Goal: Information Seeking & Learning: Check status

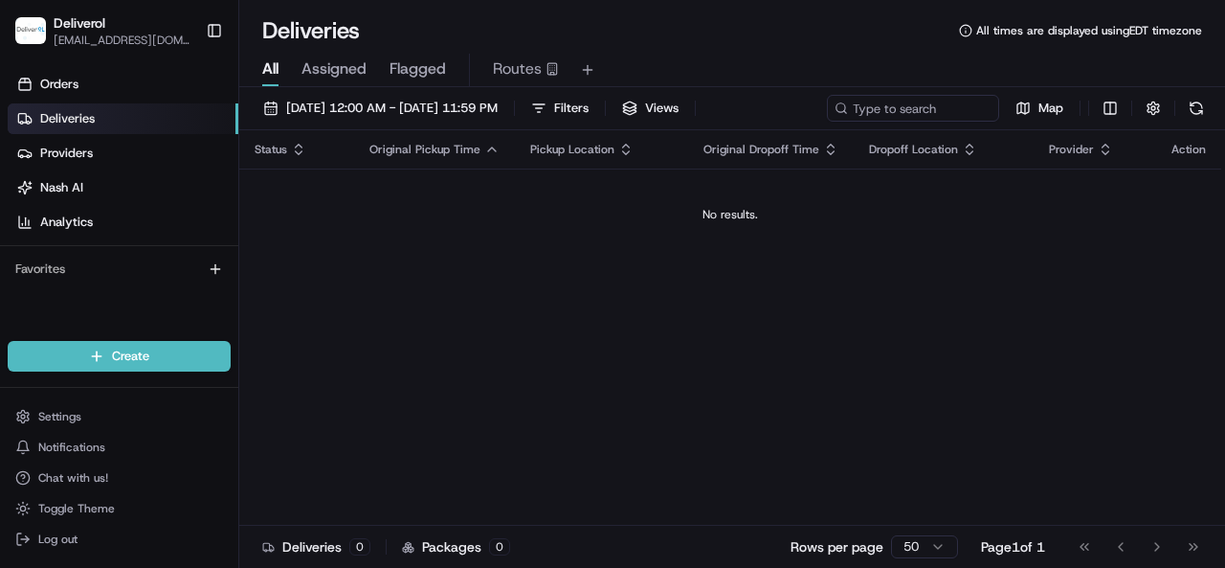
click at [453, 258] on td "No results." at bounding box center [730, 214] width 982 height 92
click at [86, 79] on link "Orders" at bounding box center [123, 84] width 231 height 31
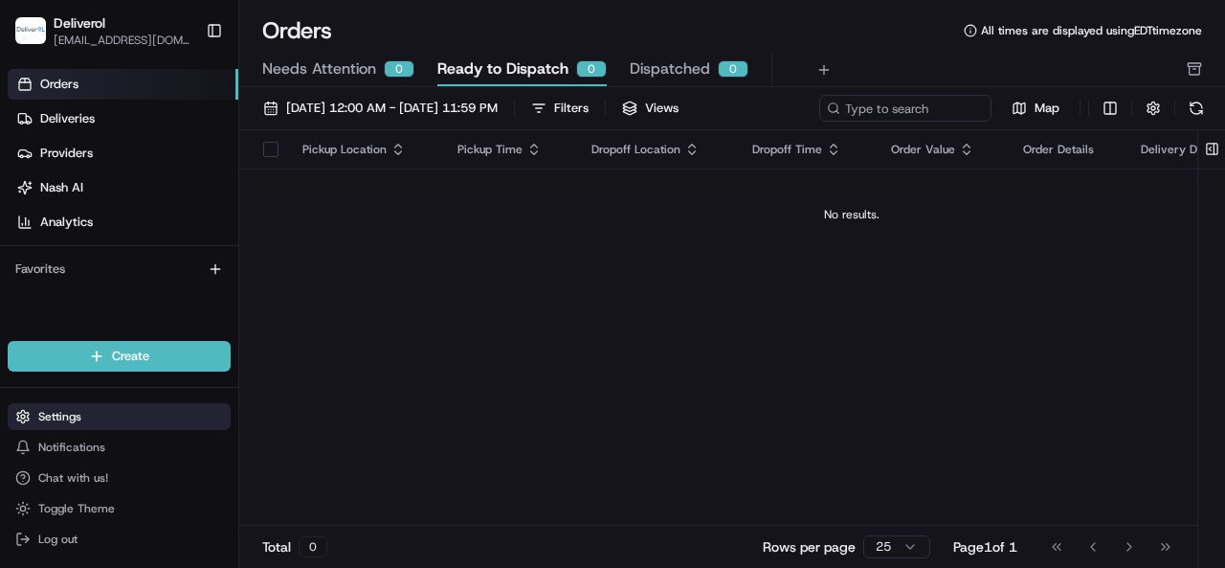
click at [115, 419] on button "Settings" at bounding box center [119, 416] width 223 height 27
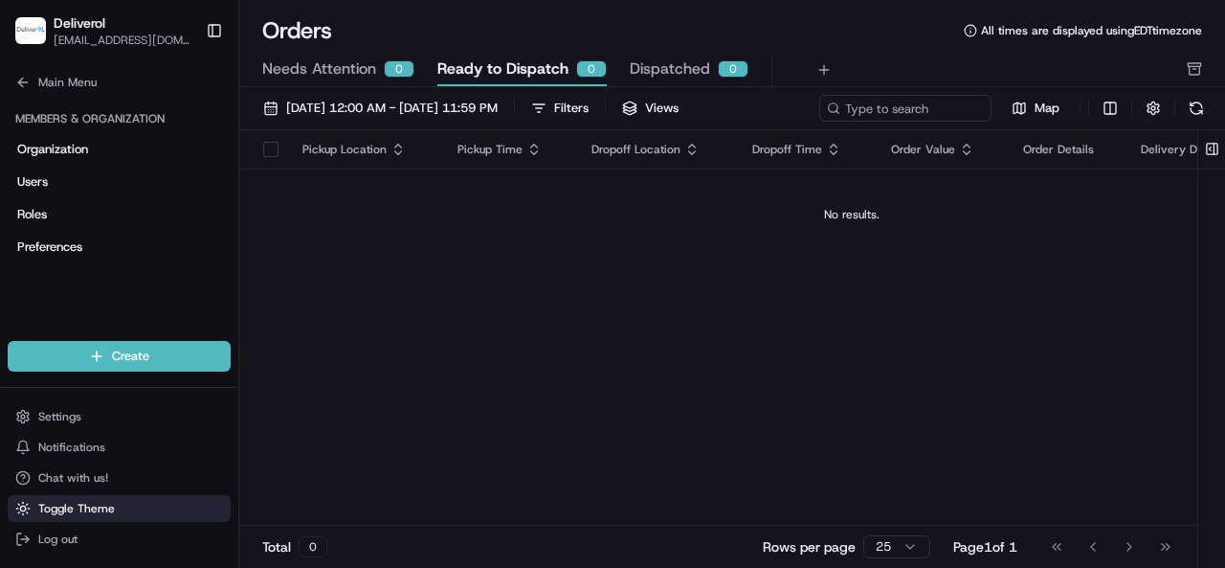
click at [68, 503] on span "Toggle Theme" at bounding box center [76, 508] width 77 height 15
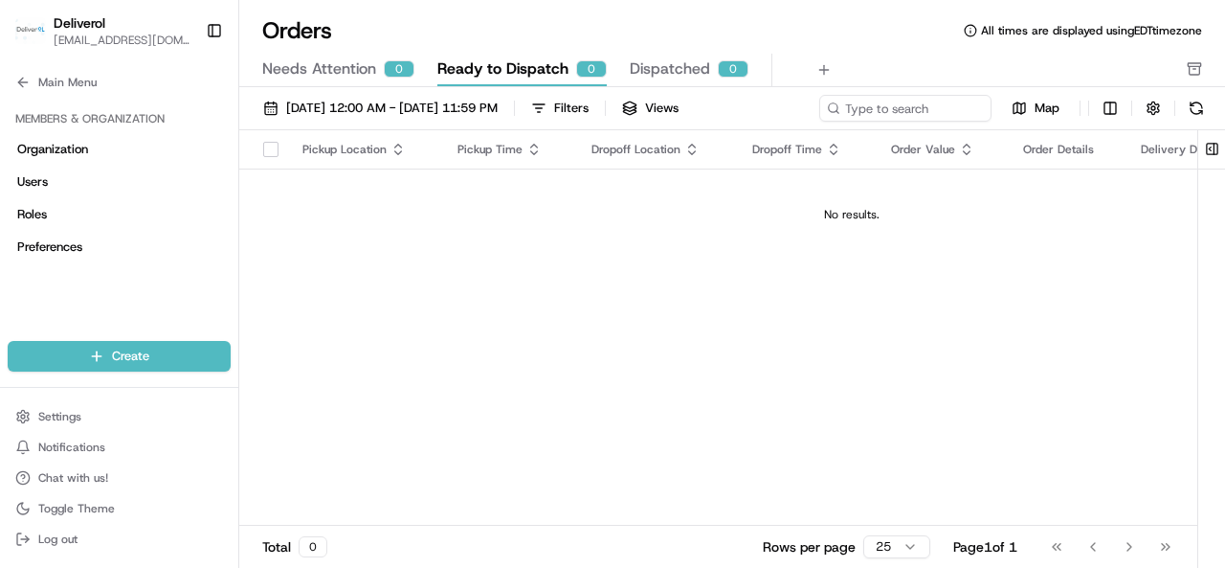
click at [358, 261] on div "Pickup Location Pickup Time Dropoff Location Dropoff Time Order Value Order Det…" at bounding box center [851, 327] width 1225 height 395
click at [23, 83] on icon at bounding box center [22, 82] width 15 height 15
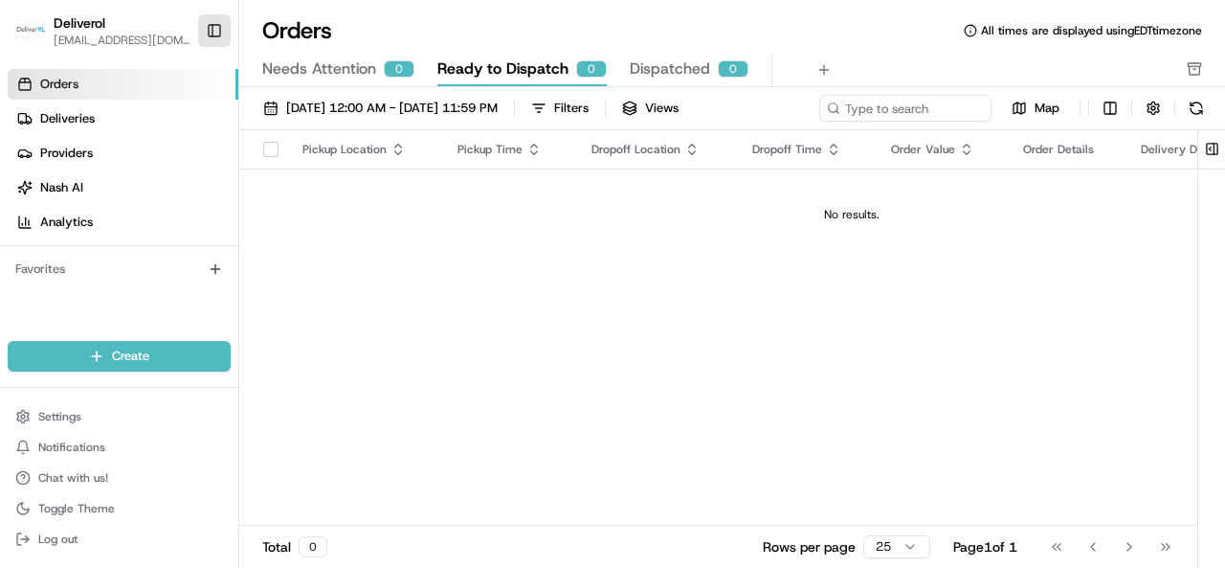
click at [220, 32] on button "Toggle Sidebar" at bounding box center [214, 30] width 33 height 33
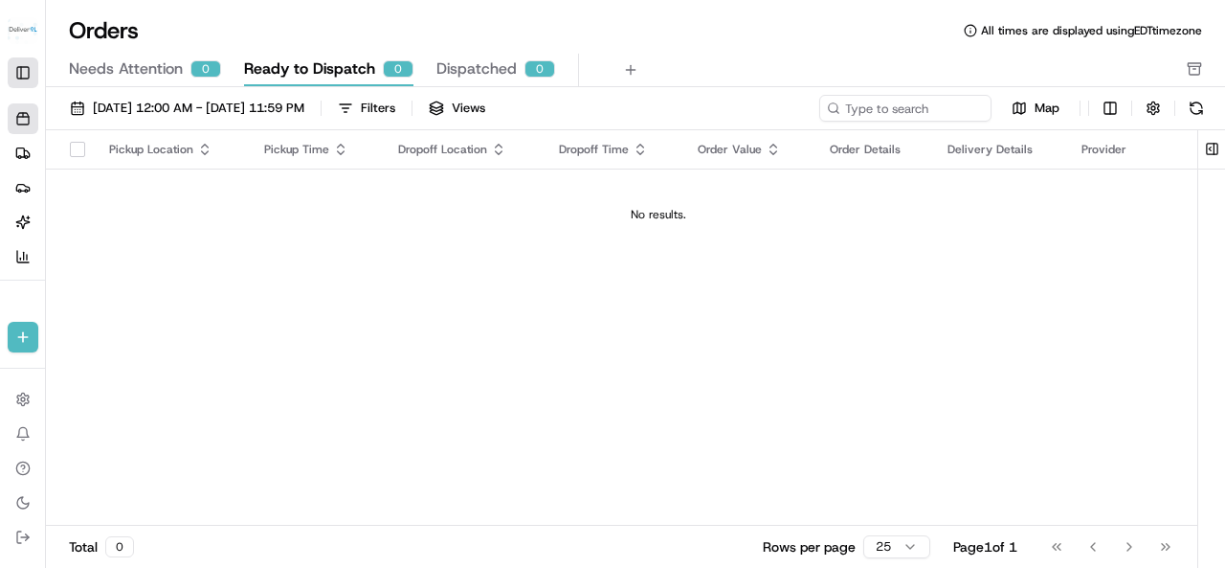
click at [36, 65] on button "Toggle Sidebar" at bounding box center [23, 72] width 31 height 31
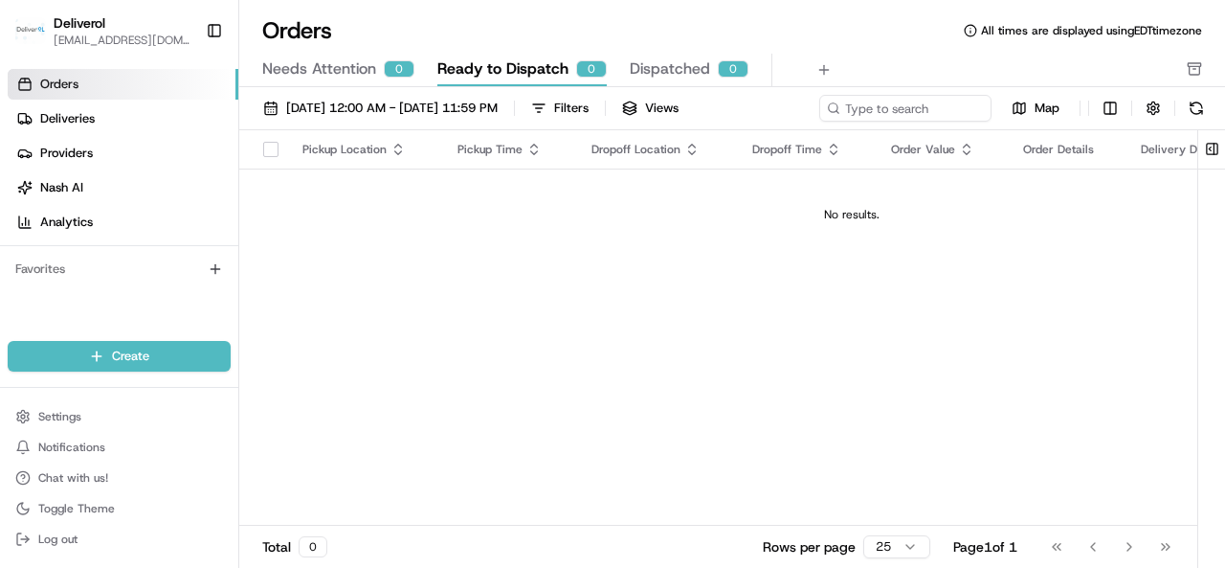
click at [97, 86] on link "Orders" at bounding box center [123, 84] width 231 height 31
click at [553, 284] on div "Pickup Location Pickup Time Dropoff Location Dropoff Time Order Value Order Det…" at bounding box center [851, 327] width 1225 height 395
click at [414, 118] on button "[DATE] 12:00 AM - [DATE] 11:59 PM" at bounding box center [381, 108] width 252 height 27
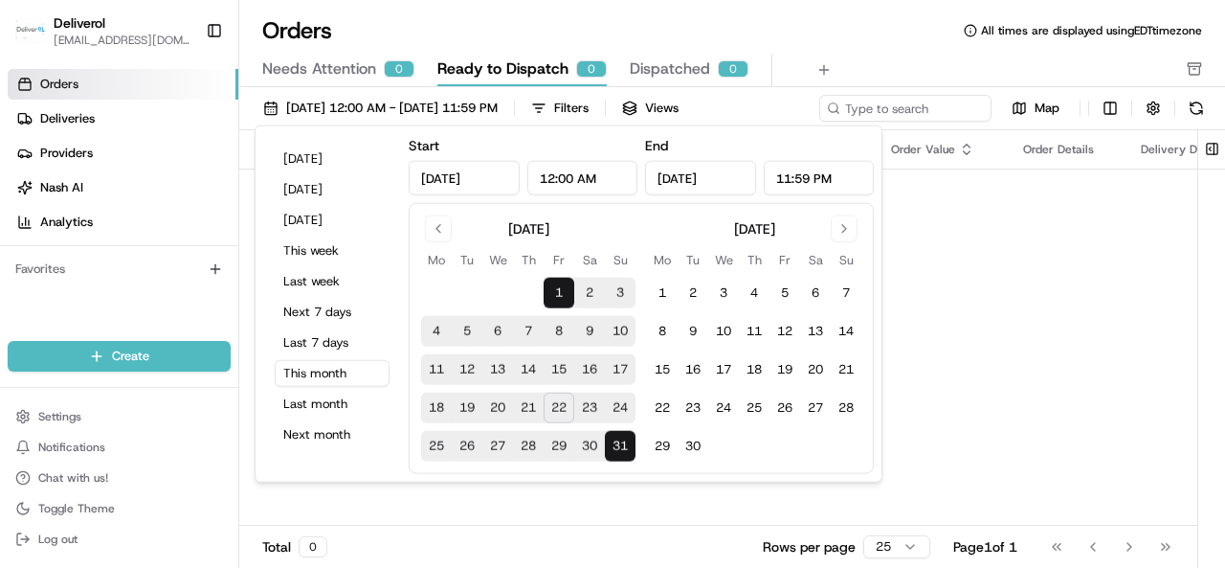
click at [952, 251] on td "No results." at bounding box center [851, 214] width 1225 height 92
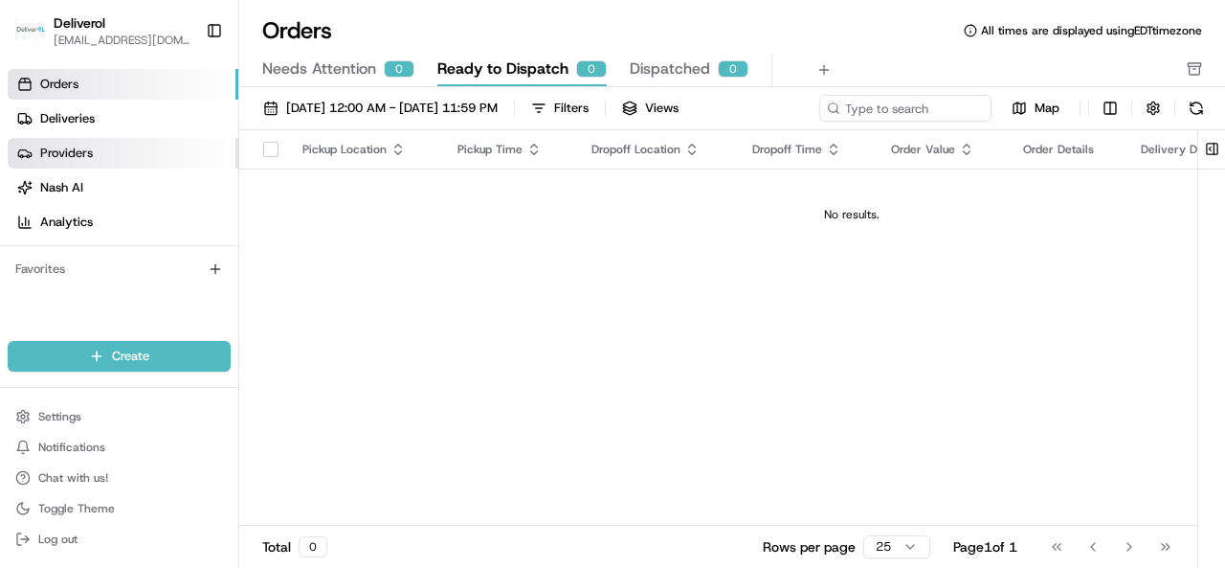
click at [41, 149] on span "Providers" at bounding box center [66, 153] width 53 height 17
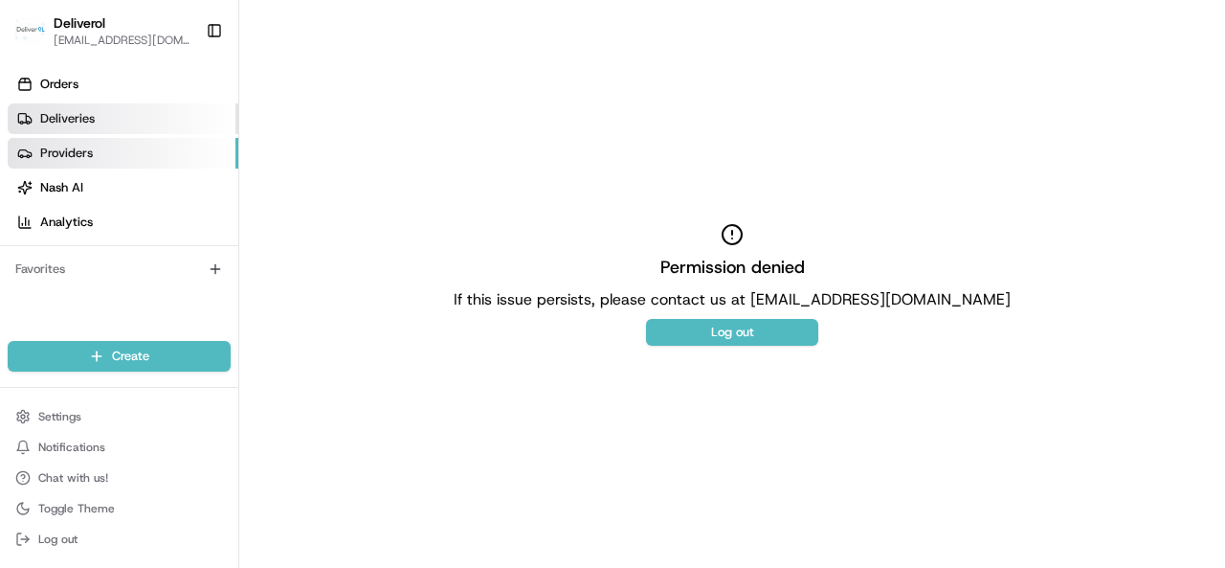
click at [65, 125] on span "Deliveries" at bounding box center [67, 118] width 55 height 17
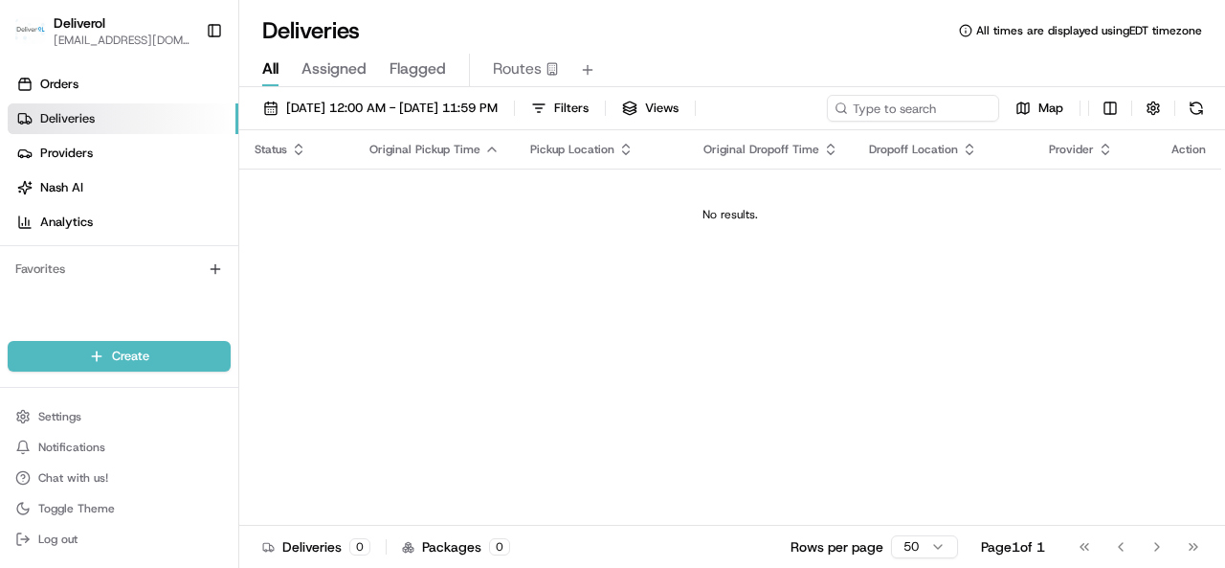
click at [710, 365] on div "Status Original Pickup Time Pickup Location Original Dropoff Time Dropoff Locat…" at bounding box center [730, 327] width 982 height 395
click at [48, 85] on span "Orders" at bounding box center [59, 84] width 38 height 17
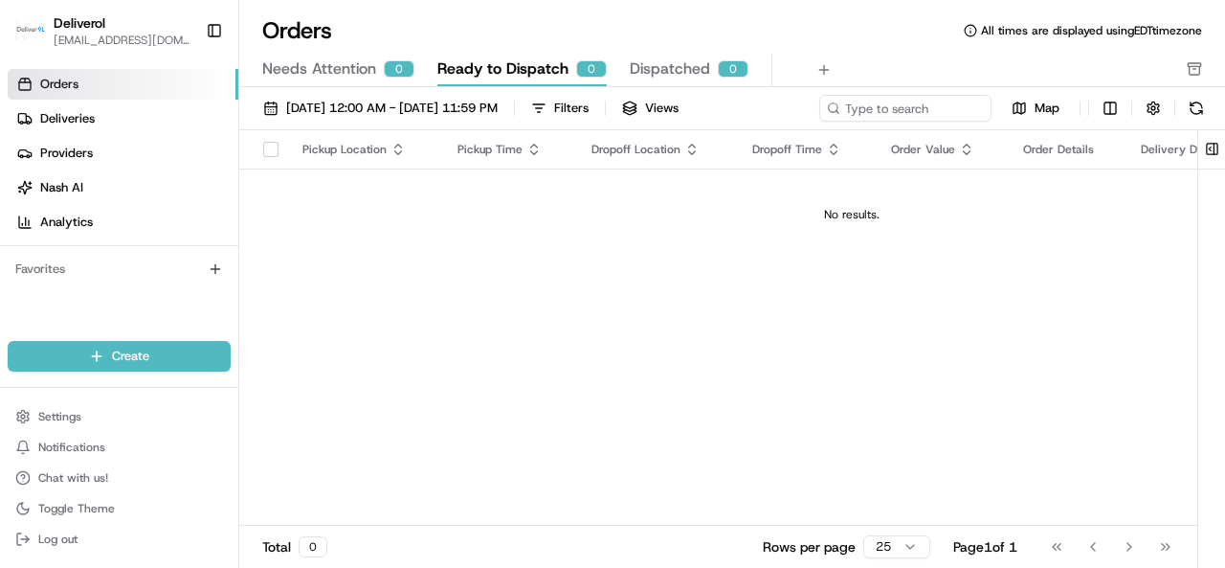
click at [369, 299] on div "Pickup Location Pickup Time Dropoff Location Dropoff Time Order Value Order Det…" at bounding box center [851, 327] width 1225 height 395
click at [38, 221] on link "Analytics" at bounding box center [123, 222] width 231 height 31
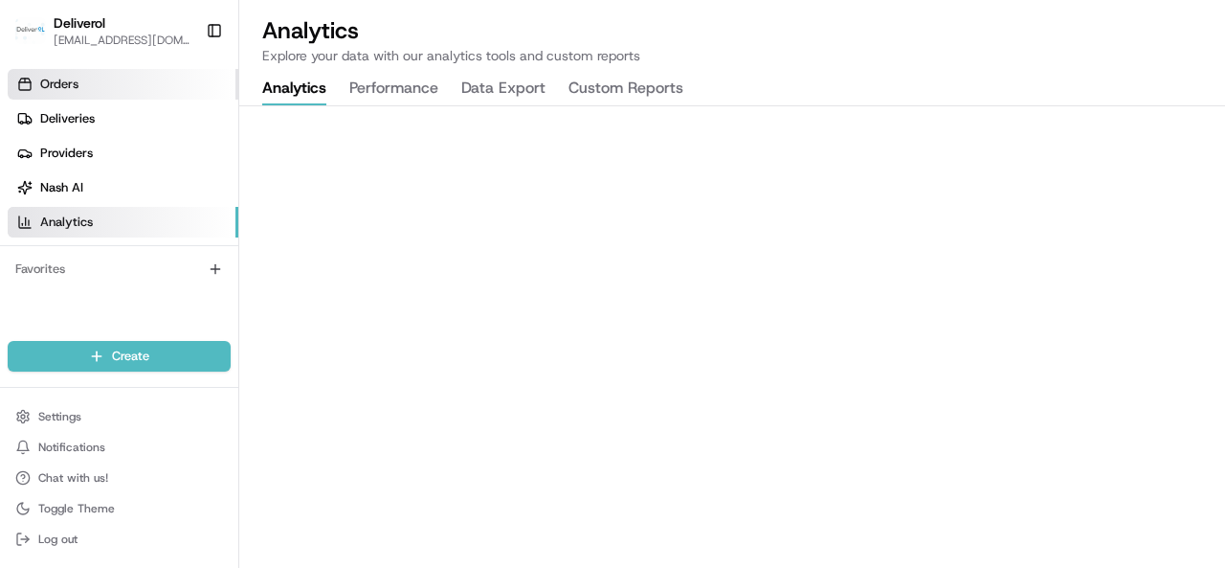
click at [78, 92] on span "Orders" at bounding box center [59, 84] width 38 height 17
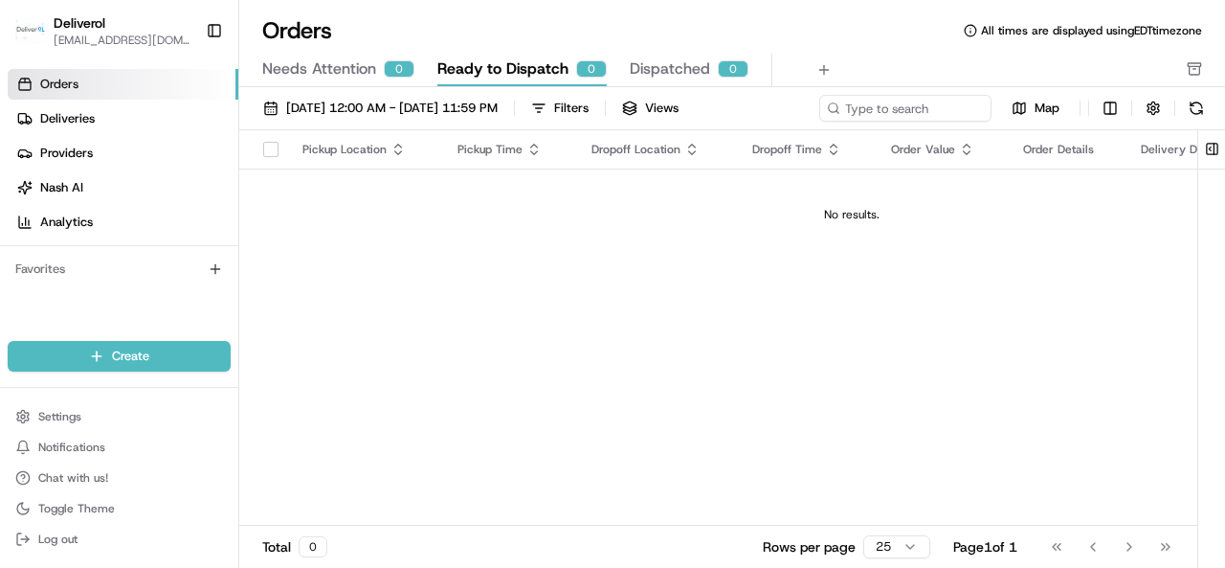
click at [661, 420] on div "Pickup Location Pickup Time Dropoff Location Dropoff Time Order Value Order Det…" at bounding box center [851, 327] width 1225 height 395
click at [936, 106] on div "[DATE] 12:00 AM - [DATE] 11:59 PM Filters Views Map" at bounding box center [732, 112] width 986 height 35
click at [762, 122] on input at bounding box center [877, 108] width 230 height 27
click at [452, 336] on div "Pickup Location Pickup Time Dropoff Location Dropoff Time Order Value Order Det…" at bounding box center [851, 327] width 1225 height 395
click at [905, 545] on html "Deliverol [EMAIL_ADDRESS][DOMAIN_NAME] Toggle Sidebar Orders Deliveries Provide…" at bounding box center [612, 284] width 1225 height 568
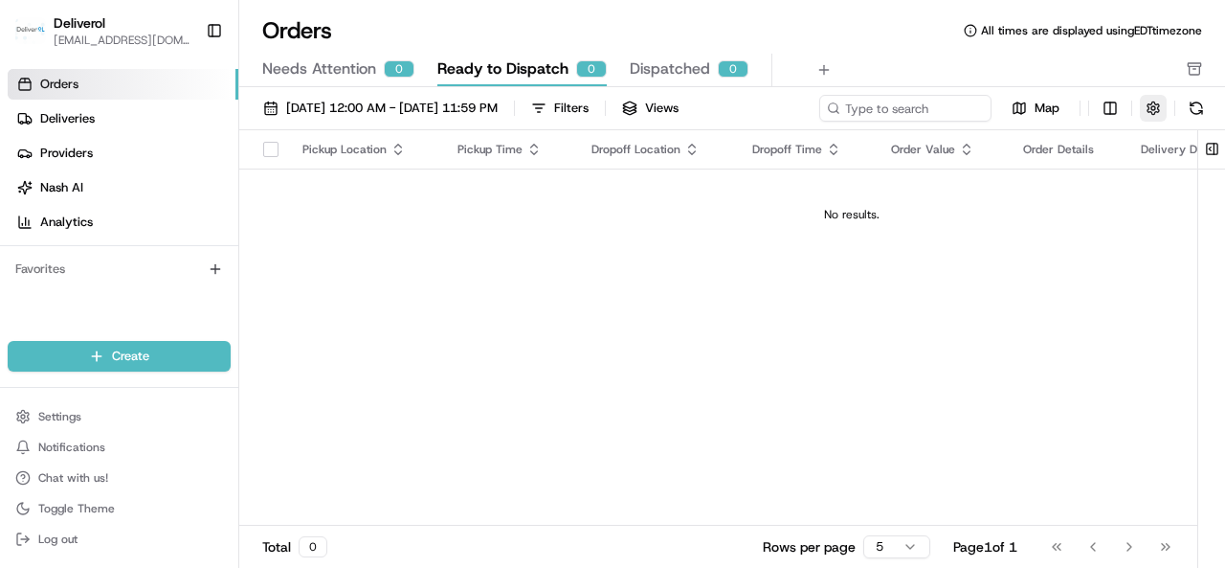
click at [1147, 107] on button "button" at bounding box center [1153, 108] width 27 height 27
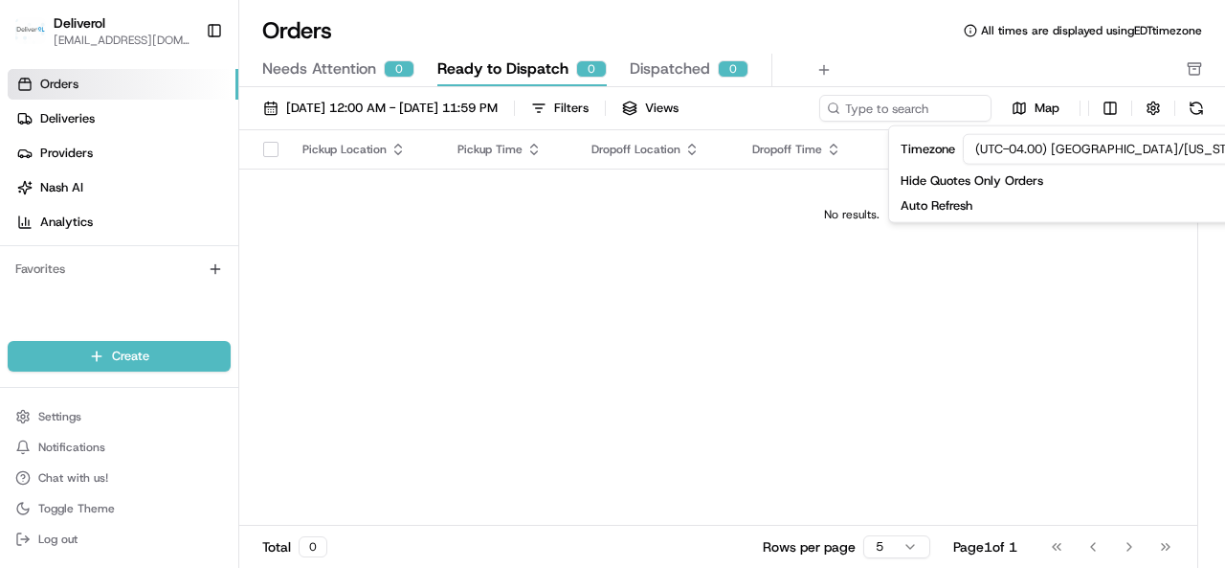
click at [1072, 145] on html "Deliverol [EMAIL_ADDRESS][DOMAIN_NAME] Toggle Sidebar Orders Deliveries Provide…" at bounding box center [612, 284] width 1225 height 568
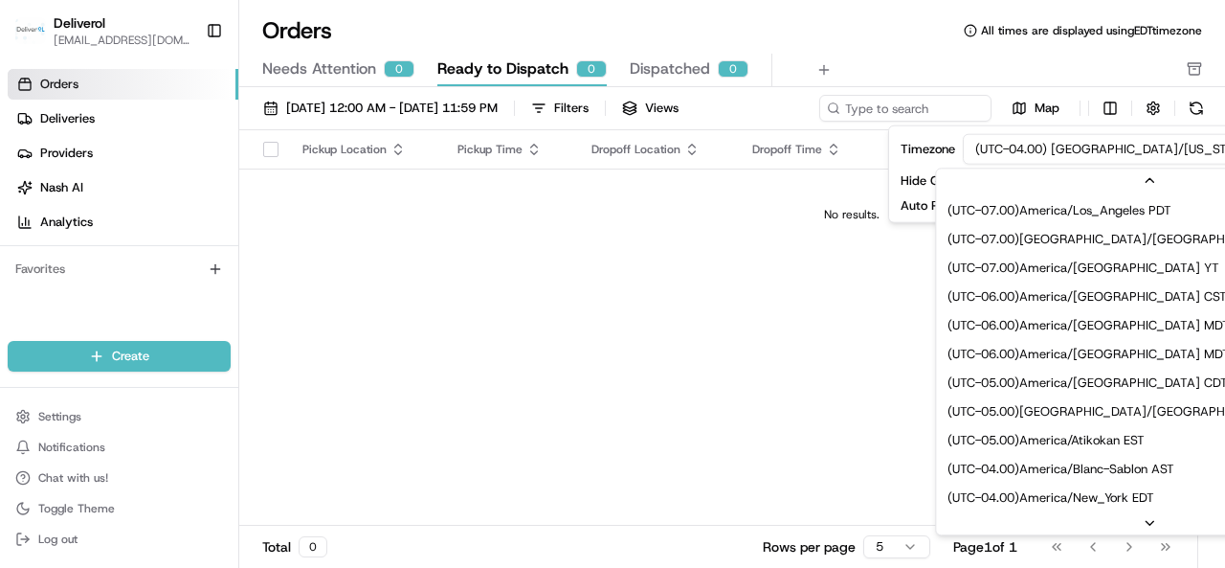
scroll to position [143, 0]
click at [742, 340] on html "Deliverol [EMAIL_ADDRESS][DOMAIN_NAME] Toggle Sidebar Orders Deliveries Provide…" at bounding box center [612, 284] width 1225 height 568
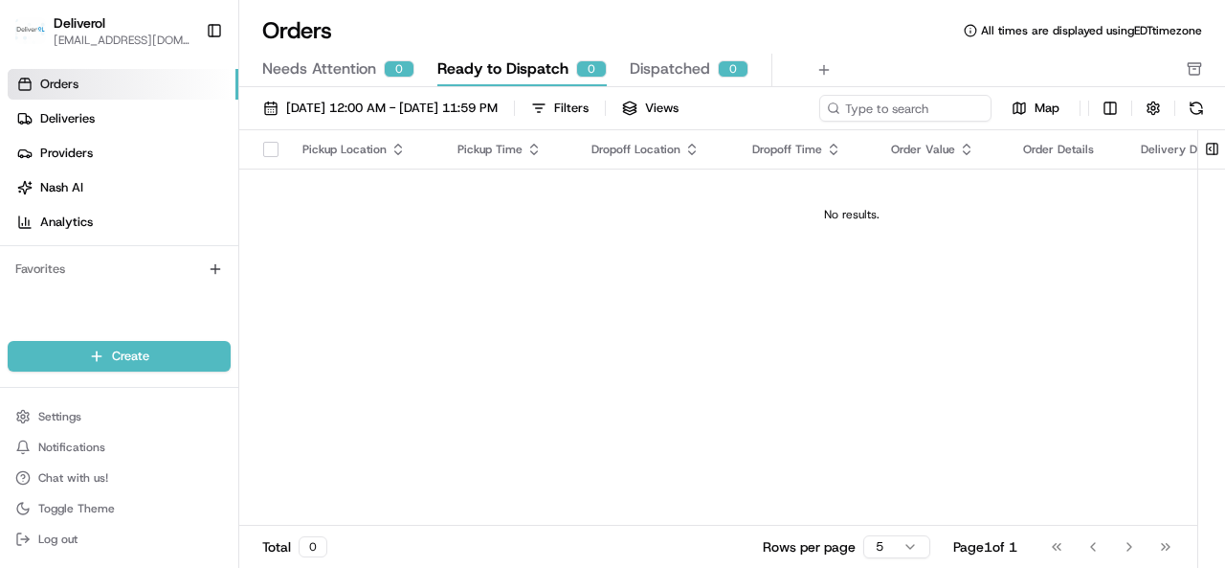
click at [392, 382] on div "Pickup Location Pickup Time Dropoff Location Dropoff Time Order Value Order Det…" at bounding box center [851, 327] width 1225 height 395
click at [69, 84] on span "Orders" at bounding box center [59, 84] width 38 height 17
click at [908, 300] on div "Pickup Location Pickup Time Dropoff Location Dropoff Time Order Value Order Det…" at bounding box center [851, 327] width 1225 height 395
click at [490, 15] on div "Orders All times are displayed using EDT timezone" at bounding box center [732, 30] width 986 height 31
click at [389, 260] on div "Pickup Location Pickup Time Dropoff Location Dropoff Time Order Value Order Det…" at bounding box center [851, 327] width 1225 height 395
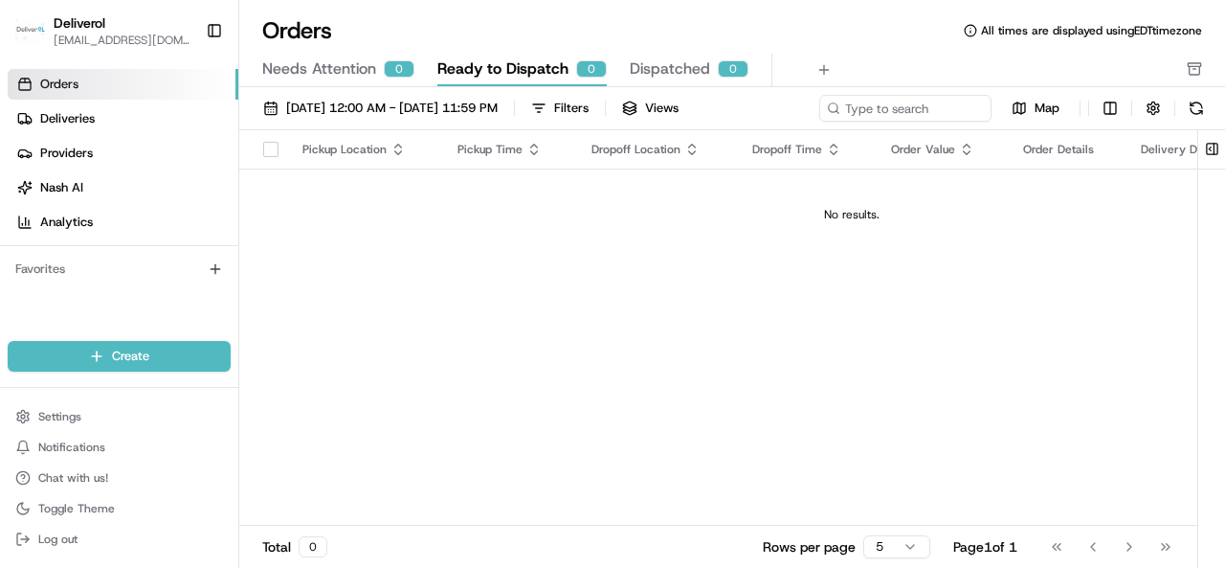
click at [499, 330] on div "Pickup Location Pickup Time Dropoff Location Dropoff Time Order Value Order Det…" at bounding box center [851, 327] width 1225 height 395
click at [1008, 271] on div "Pickup Location Pickup Time Dropoff Location Dropoff Time Order Value Order Det…" at bounding box center [851, 327] width 1225 height 395
click at [102, 119] on link "Deliveries" at bounding box center [123, 118] width 231 height 31
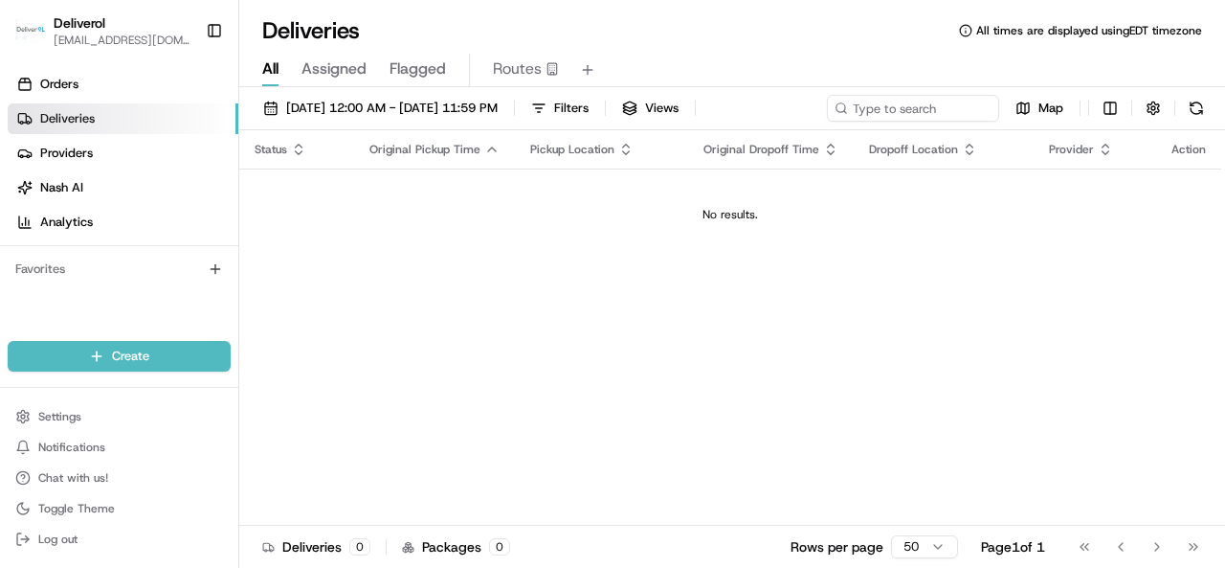
click at [559, 321] on div "Status Original Pickup Time Pickup Location Original Dropoff Time Dropoff Locat…" at bounding box center [730, 327] width 982 height 395
click at [394, 116] on span "[DATE] 12:00 AM - [DATE] 11:59 PM" at bounding box center [392, 108] width 212 height 17
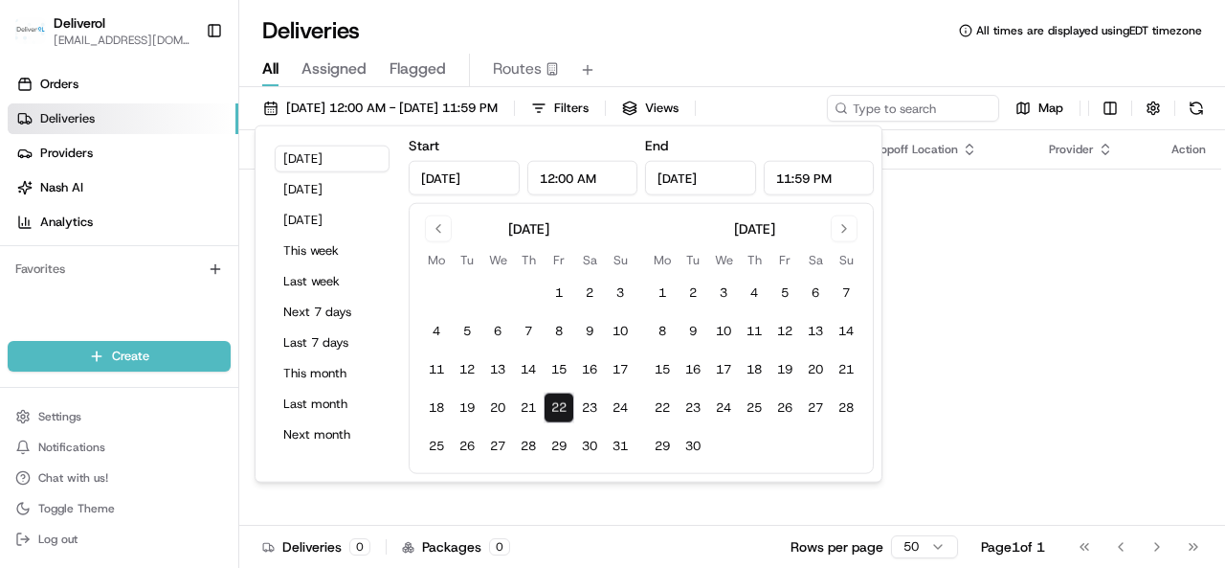
click at [589, 184] on input "12:00 AM" at bounding box center [582, 178] width 111 height 34
click at [571, 174] on input "12:00 AM" at bounding box center [582, 178] width 111 height 34
click at [561, 180] on input "12:00 AM" at bounding box center [582, 178] width 111 height 34
click at [565, 181] on input "12:00 AM" at bounding box center [582, 178] width 111 height 34
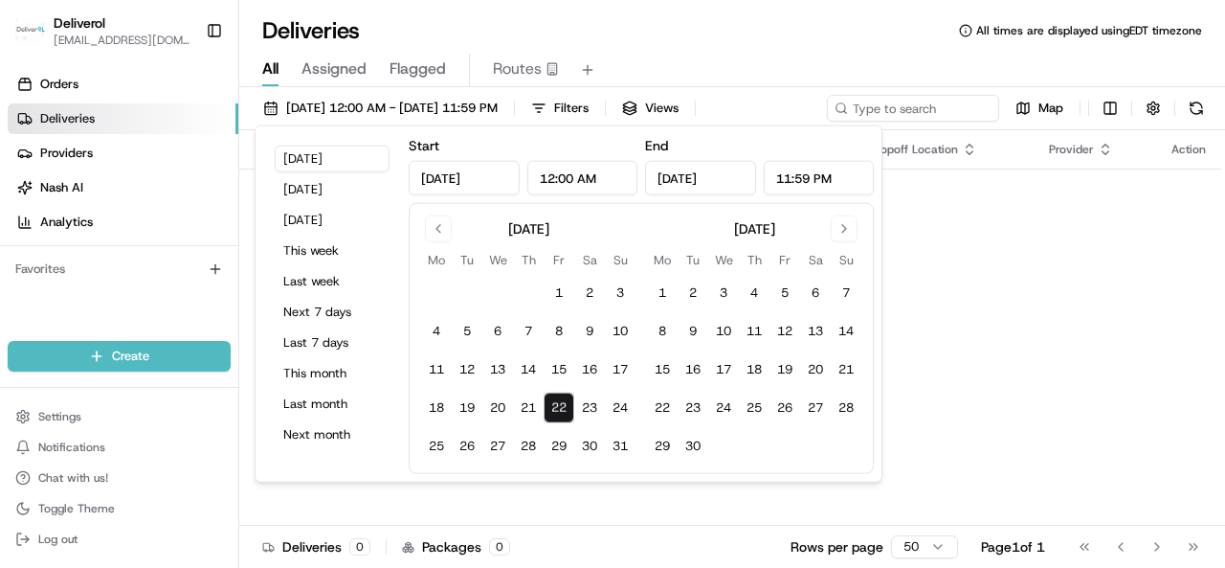
drag, startPoint x: 578, startPoint y: 175, endPoint x: 524, endPoint y: 177, distance: 54.6
click at [524, 177] on div "[DATE] 12:00 AM" at bounding box center [523, 178] width 229 height 34
click at [485, 179] on input "[DATE]" at bounding box center [464, 178] width 111 height 34
click at [526, 411] on button "21" at bounding box center [528, 407] width 31 height 31
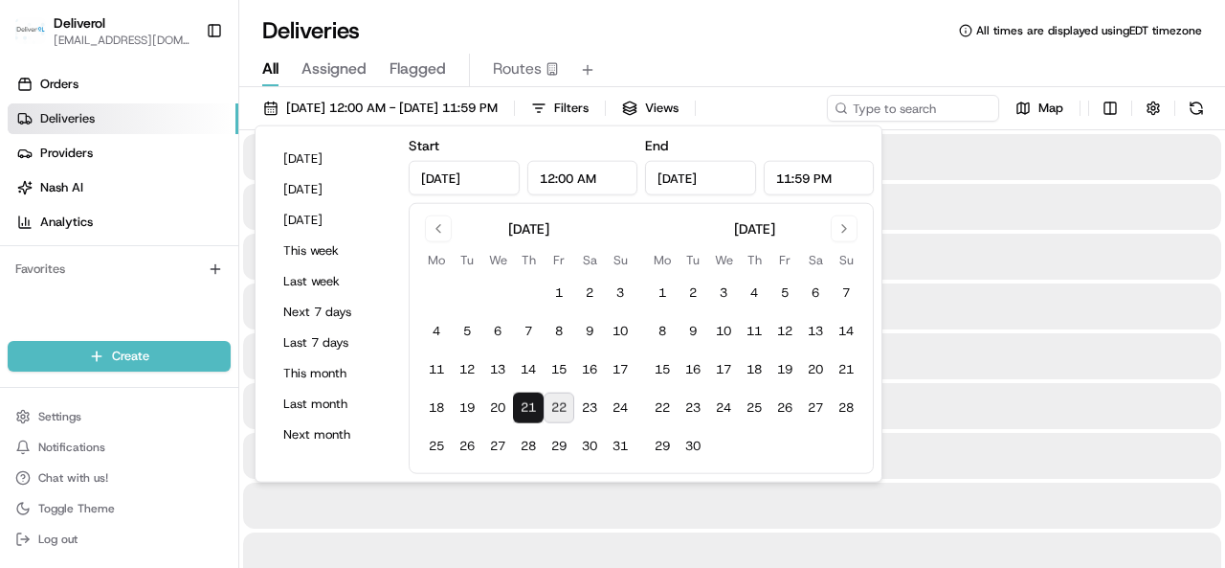
type input "[DATE]"
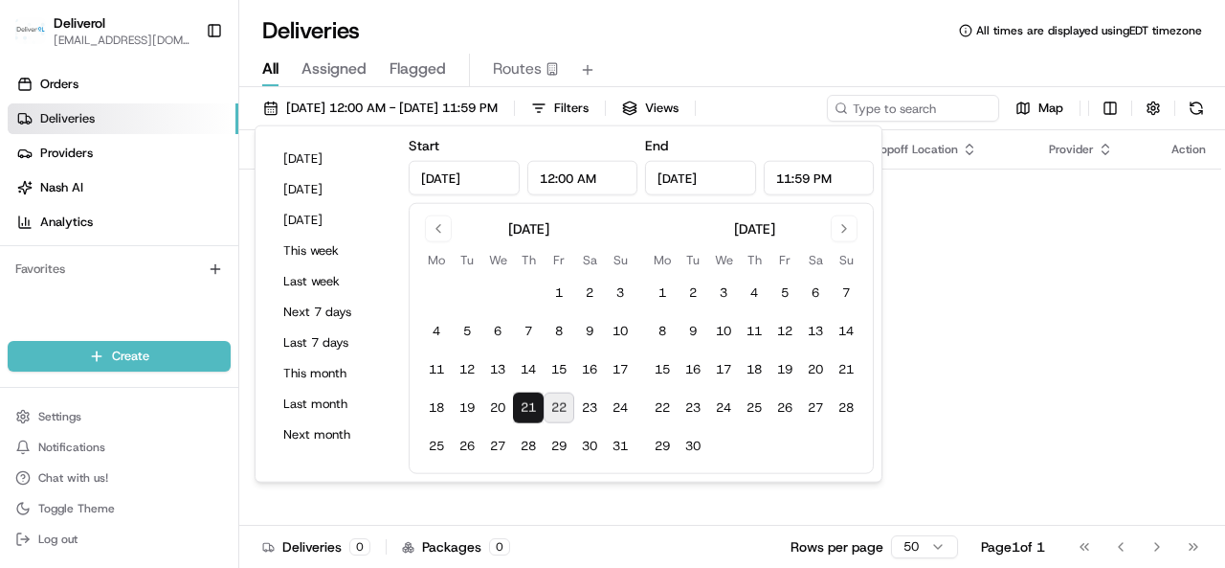
click at [978, 265] on div "Status Original Pickup Time Pickup Location Original Dropoff Time Dropoff Locat…" at bounding box center [730, 327] width 982 height 395
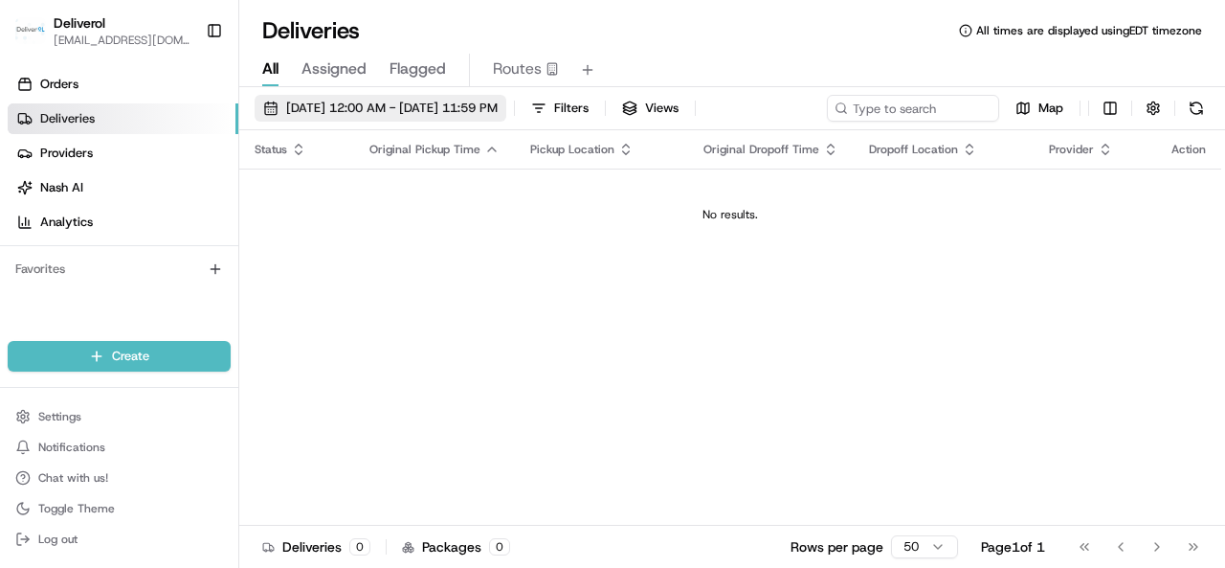
click at [498, 108] on span "[DATE] 12:00 AM - [DATE] 11:59 PM" at bounding box center [392, 108] width 212 height 17
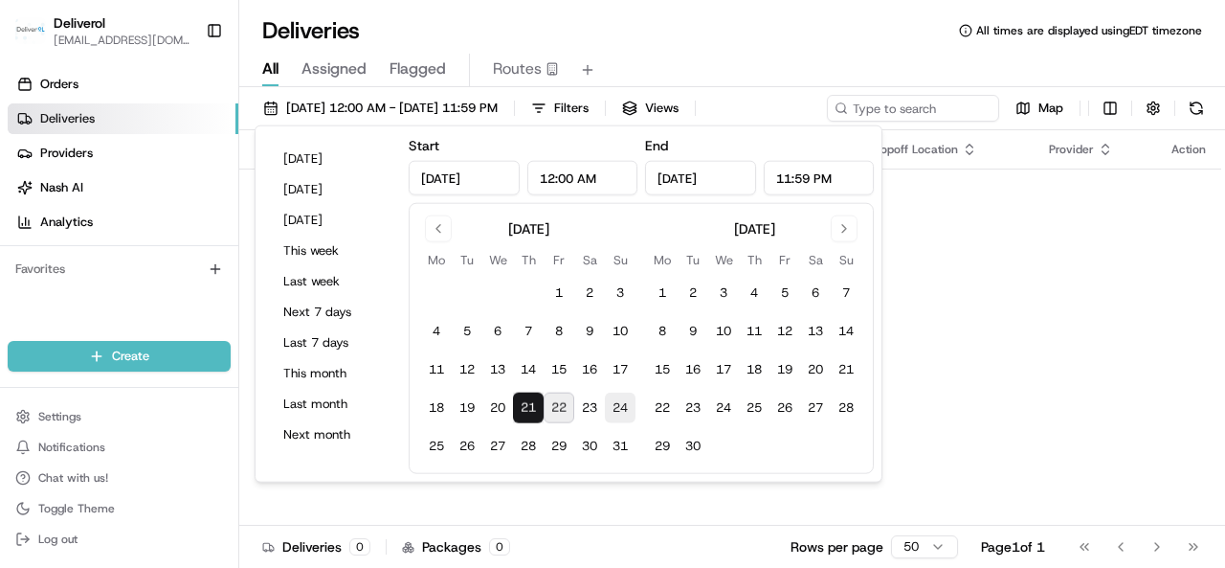
click at [616, 409] on button "24" at bounding box center [620, 407] width 31 height 31
type input "[DATE]"
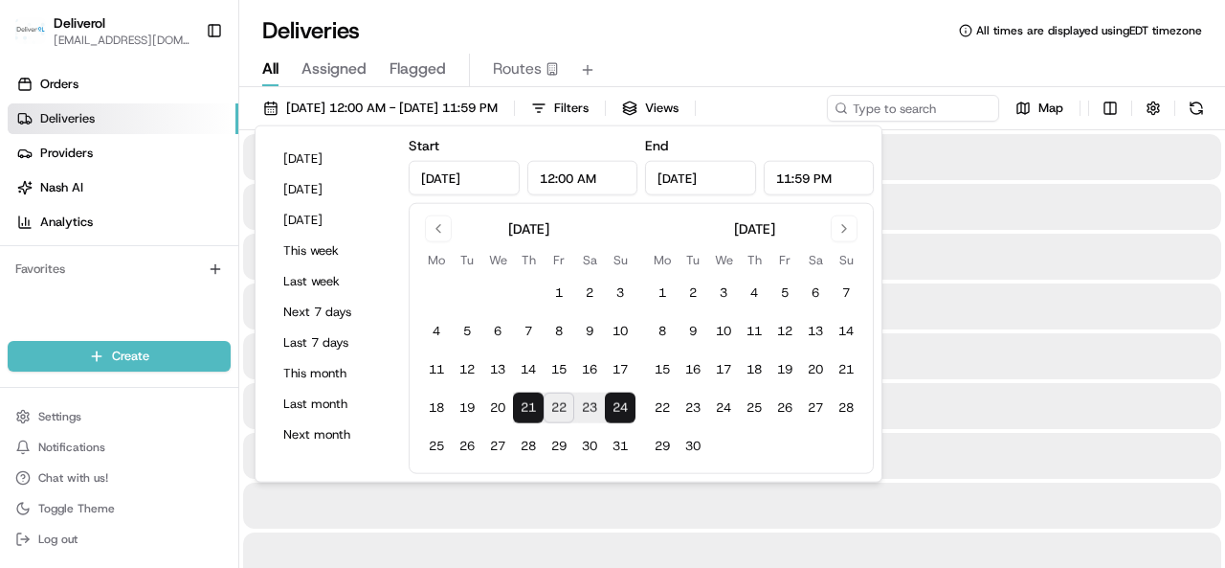
click at [981, 344] on div at bounding box center [732, 356] width 978 height 46
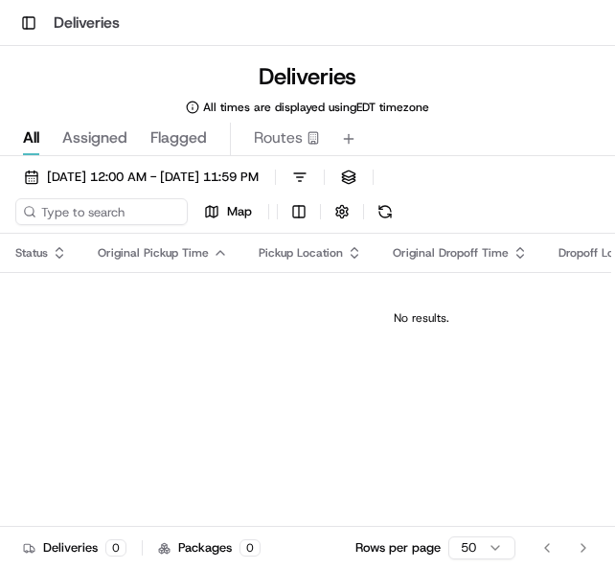
click at [99, 101] on div "Deliveries All times are displayed using EDT timezone" at bounding box center [307, 88] width 615 height 54
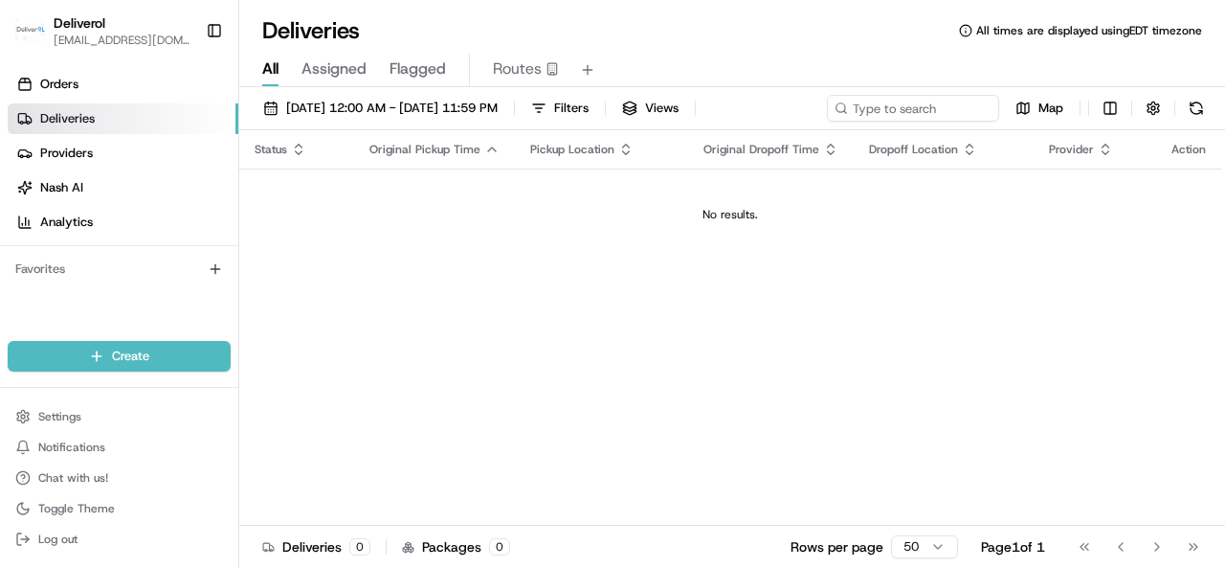
click at [337, 403] on div "Status Original Pickup Time Pickup Location Original Dropoff Time Dropoff Locat…" at bounding box center [730, 327] width 982 height 395
click at [1166, 25] on span "All times are displayed using EDT timezone" at bounding box center [1089, 30] width 226 height 15
click at [82, 535] on button "Log out" at bounding box center [119, 539] width 223 height 27
